Goal: Task Accomplishment & Management: Complete application form

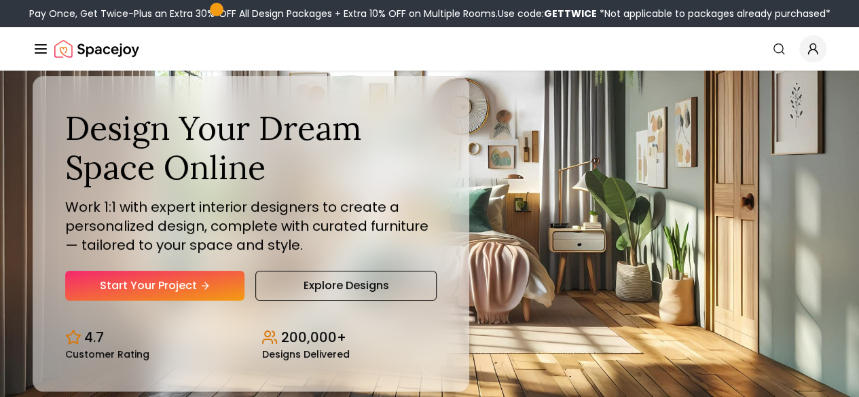
click at [140, 301] on link "Start Your Project" at bounding box center [154, 286] width 179 height 30
click at [0, 0] on button "How It Works" at bounding box center [0, 0] width 0 height 0
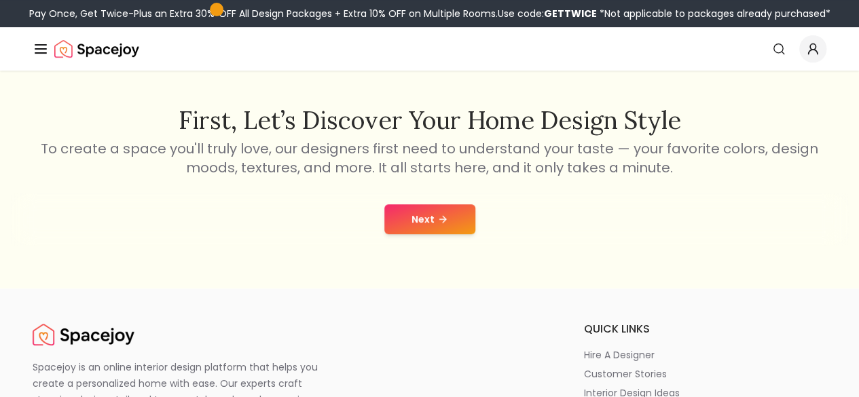
scroll to position [204, 0]
click at [437, 235] on div "Next" at bounding box center [429, 219] width 837 height 52
click at [437, 227] on button "Next" at bounding box center [429, 219] width 91 height 30
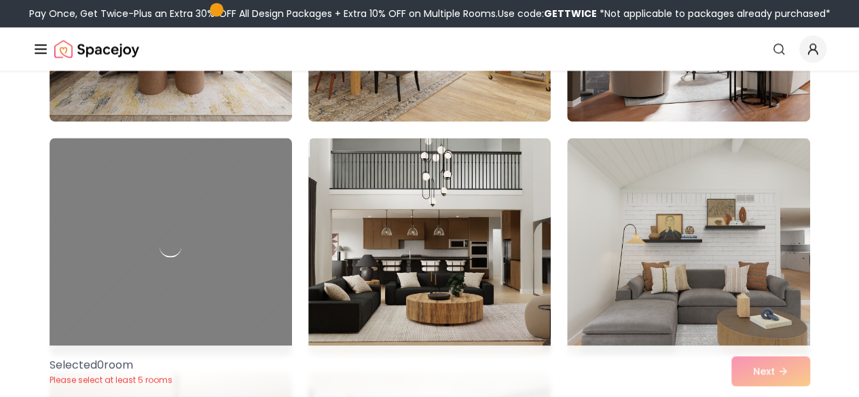
scroll to position [3549, 0]
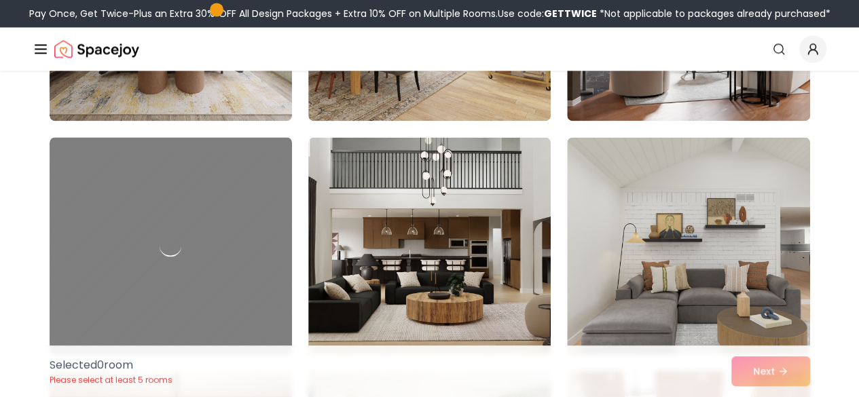
click at [437, 227] on img at bounding box center [429, 245] width 242 height 217
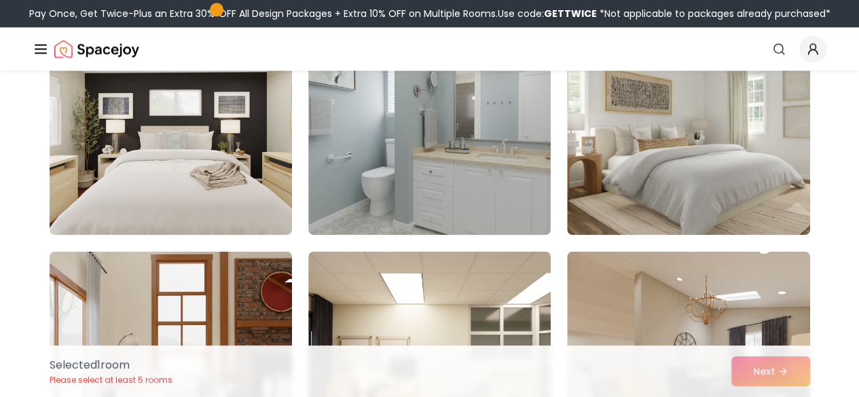
scroll to position [0, 0]
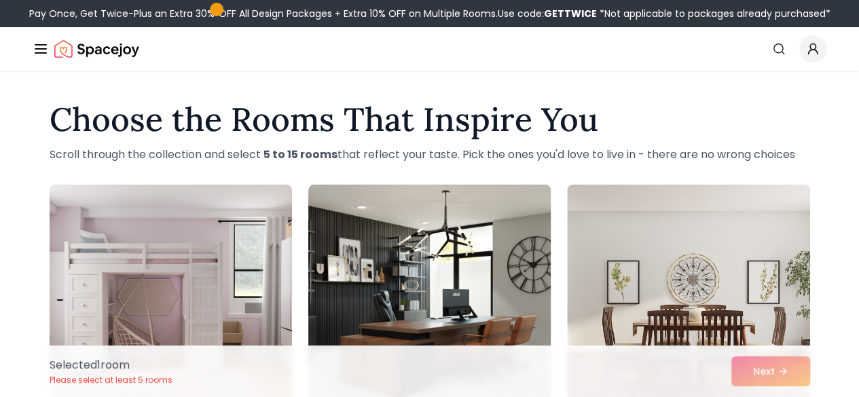
click at [441, 293] on img at bounding box center [429, 293] width 255 height 228
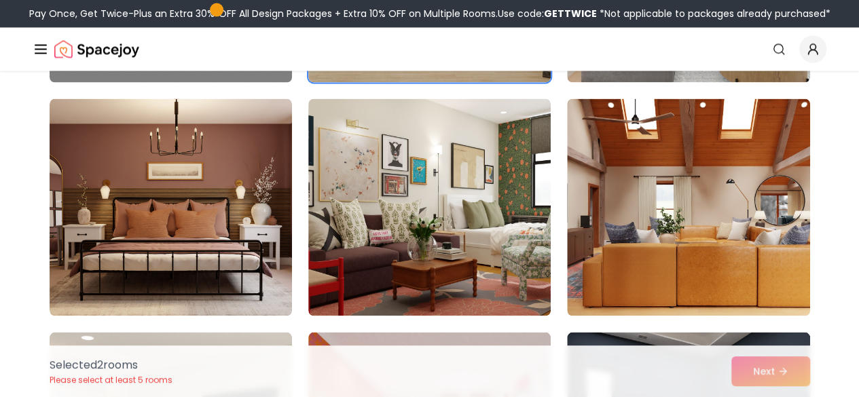
scroll to position [3822, 0]
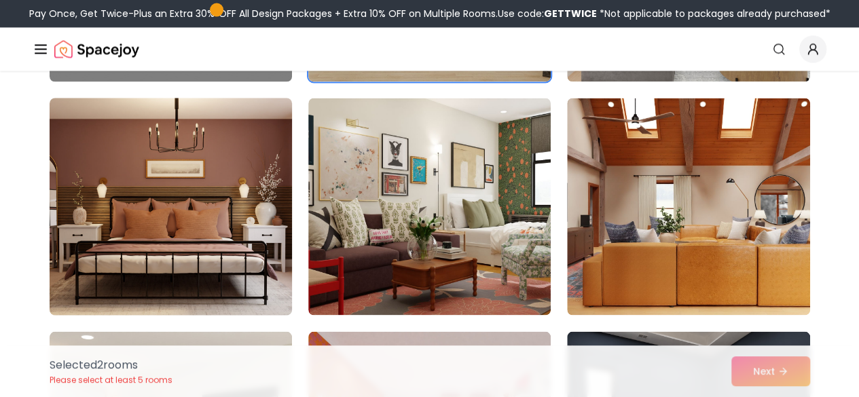
click at [122, 238] on img at bounding box center [170, 206] width 255 height 228
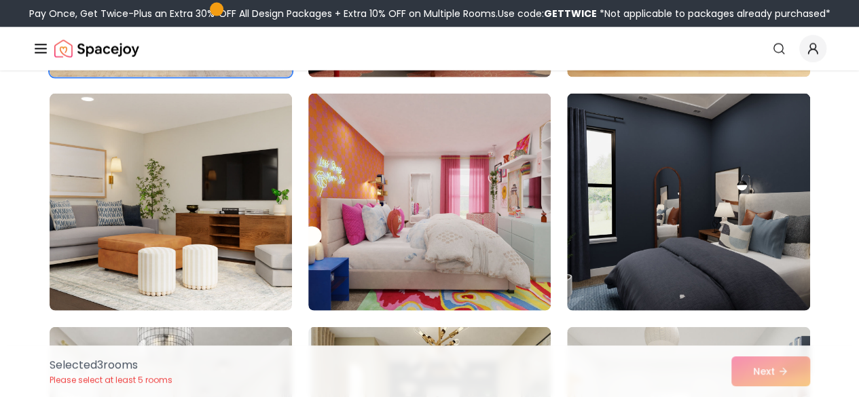
scroll to position [4289, 0]
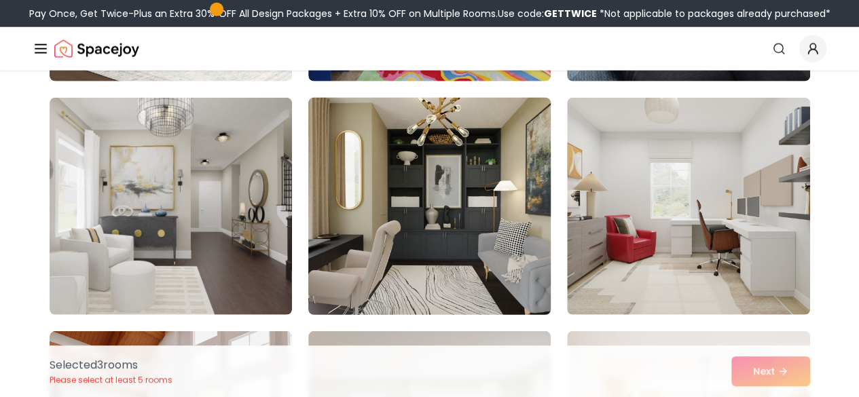
click at [415, 255] on img at bounding box center [429, 206] width 255 height 228
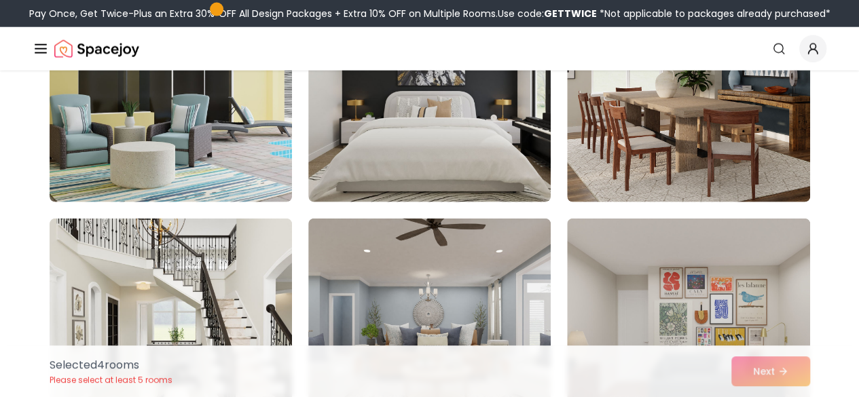
scroll to position [6808, 0]
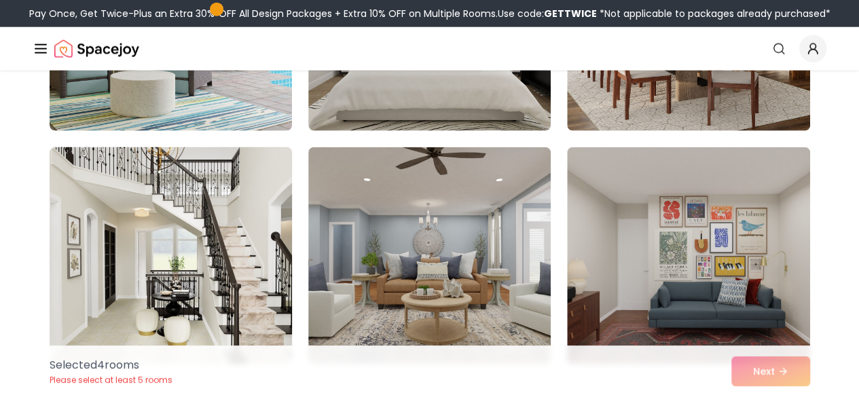
click at [227, 268] on img at bounding box center [170, 256] width 255 height 228
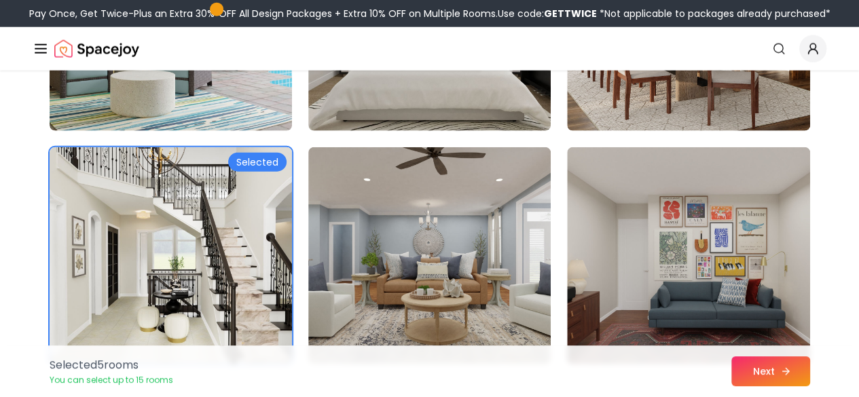
click at [755, 374] on button "Next" at bounding box center [770, 371] width 79 height 30
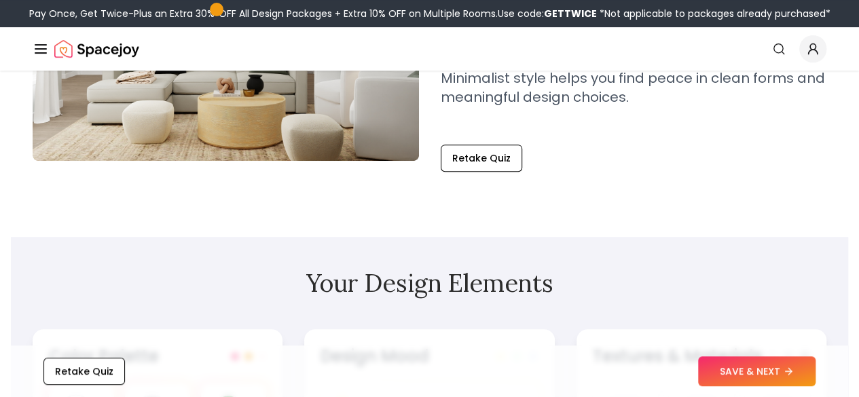
scroll to position [251, 0]
click at [738, 372] on button "SAVE & NEXT" at bounding box center [756, 371] width 117 height 30
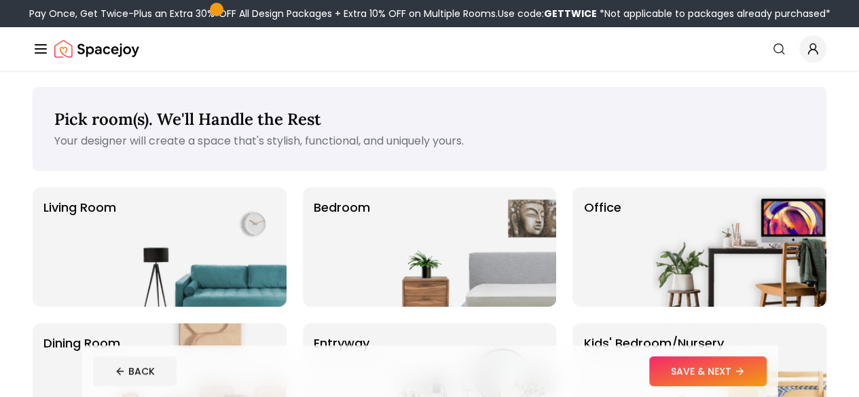
click at [0, 0] on link "Start Your Project" at bounding box center [0, 0] width 0 height 0
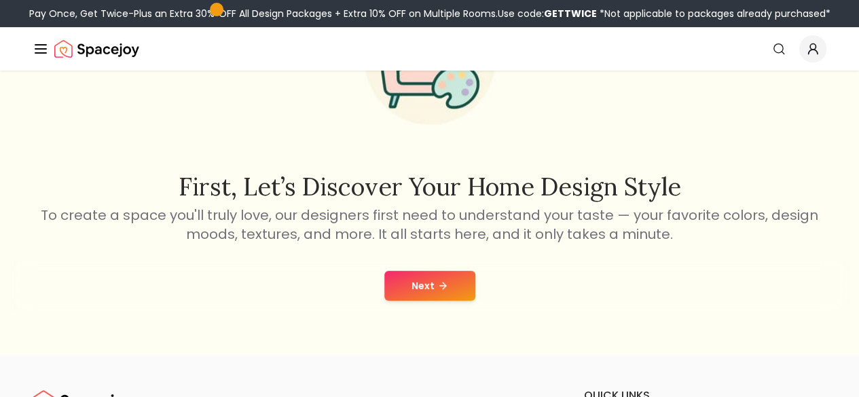
scroll to position [136, 0]
click at [432, 293] on button "Next" at bounding box center [429, 286] width 91 height 30
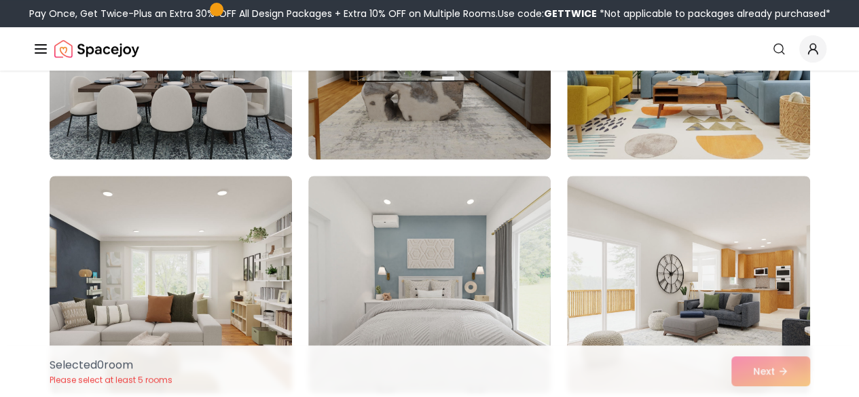
scroll to position [251, 0]
